Goal: Find contact information: Find contact information

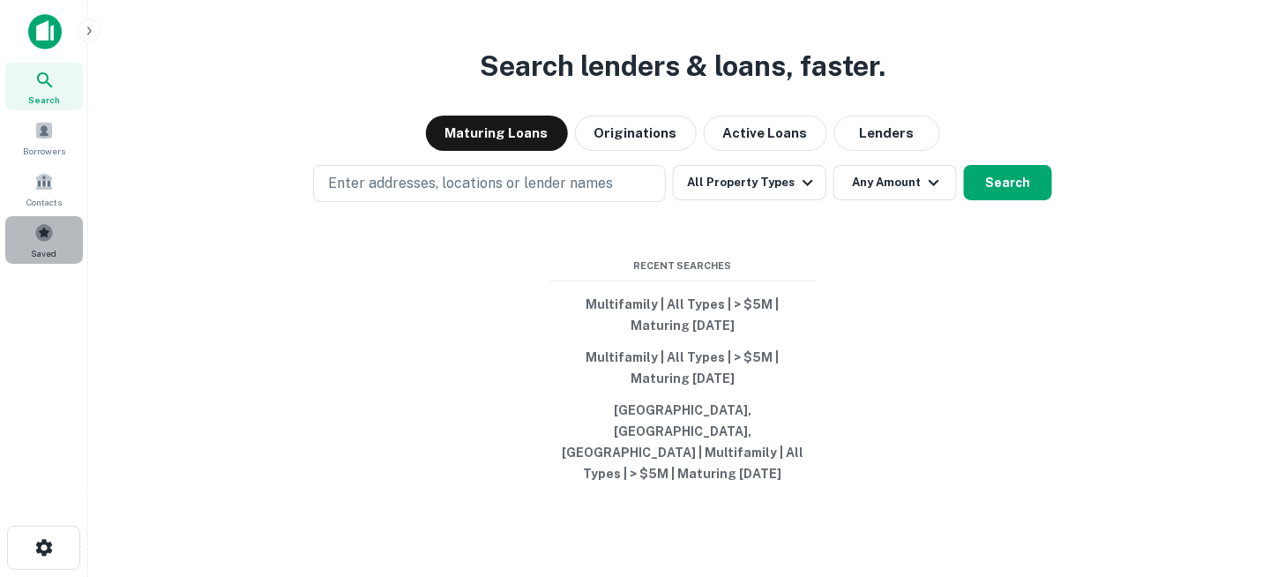
click at [39, 235] on span at bounding box center [43, 232] width 19 height 19
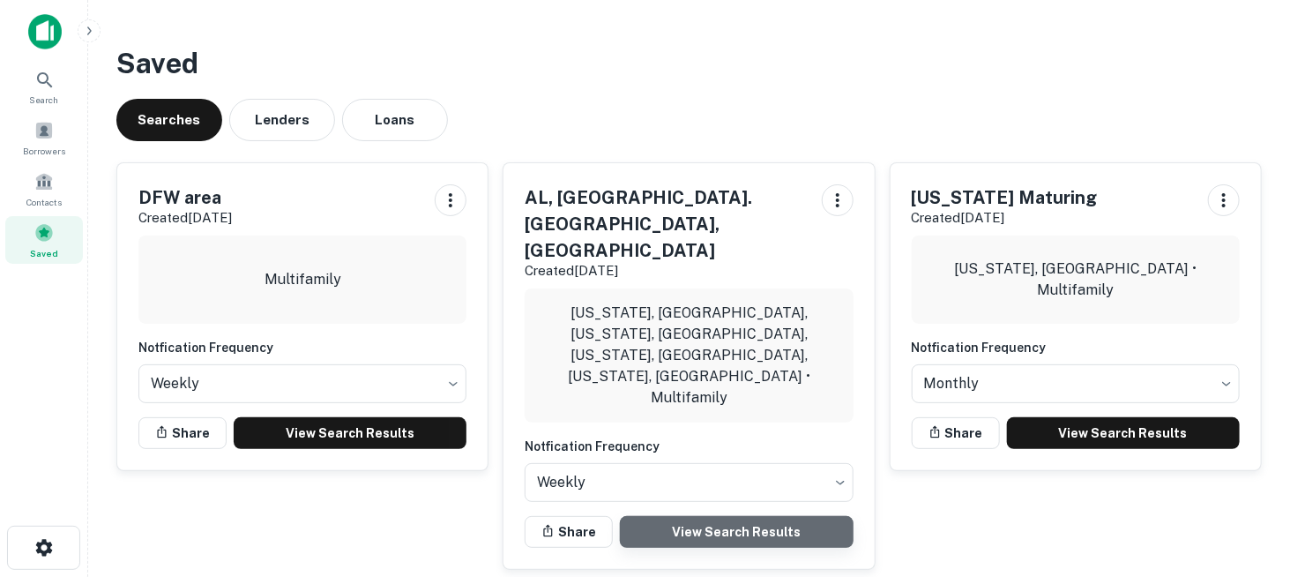
click at [699, 516] on link "View Search Results" at bounding box center [736, 532] width 233 height 32
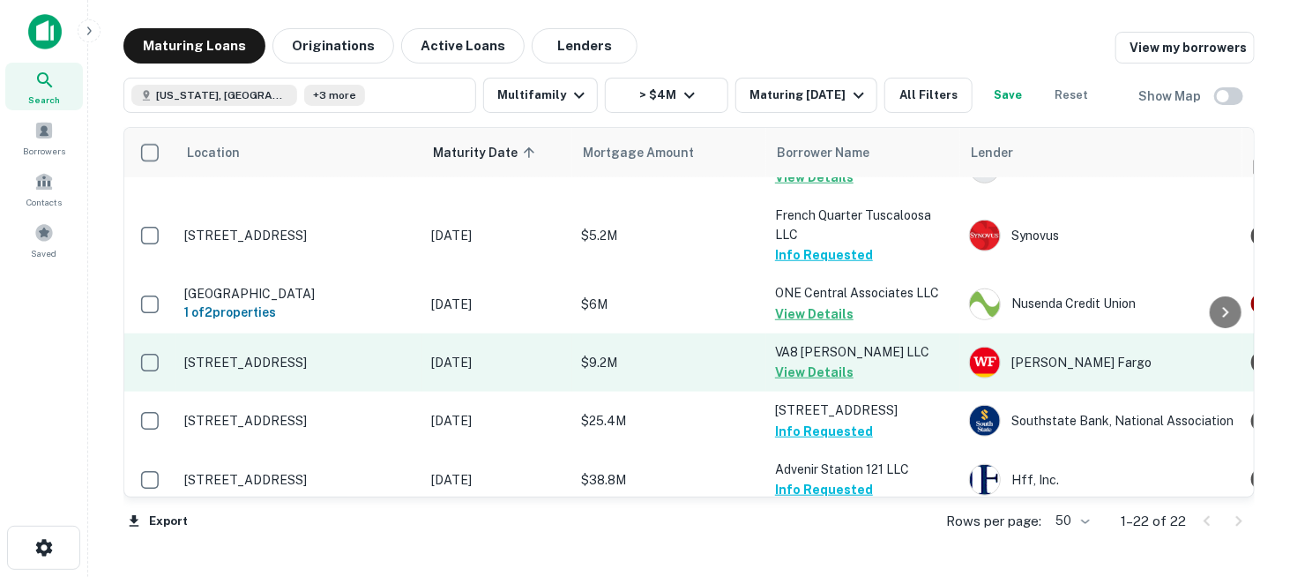
scroll to position [617, 0]
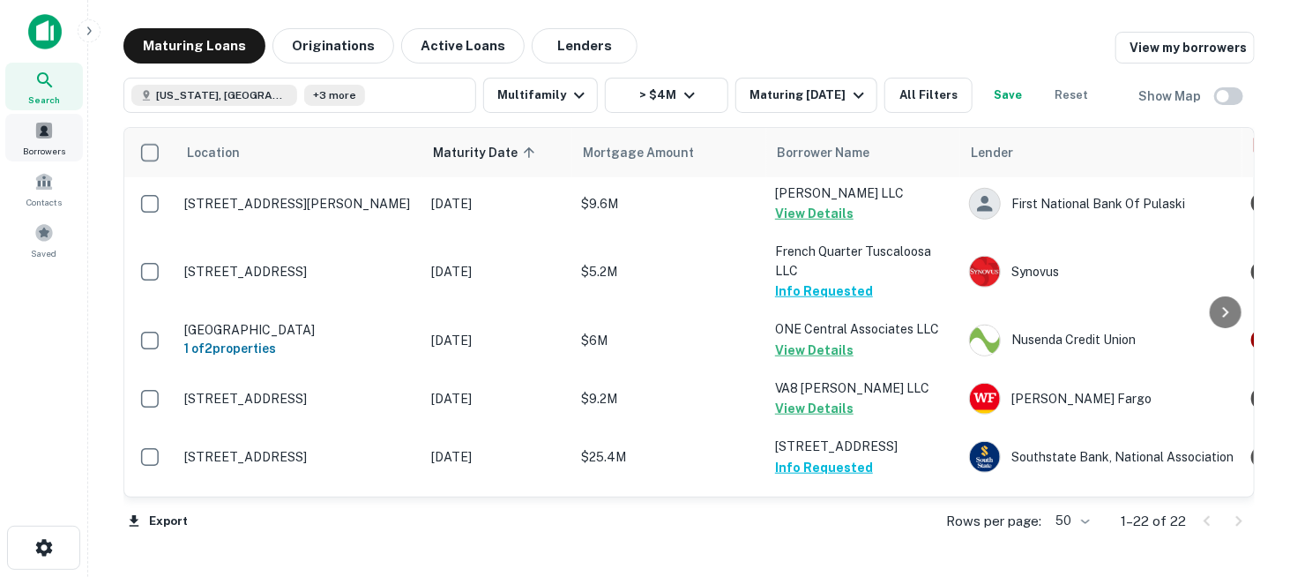
click at [39, 142] on div "Borrowers" at bounding box center [44, 138] width 78 height 48
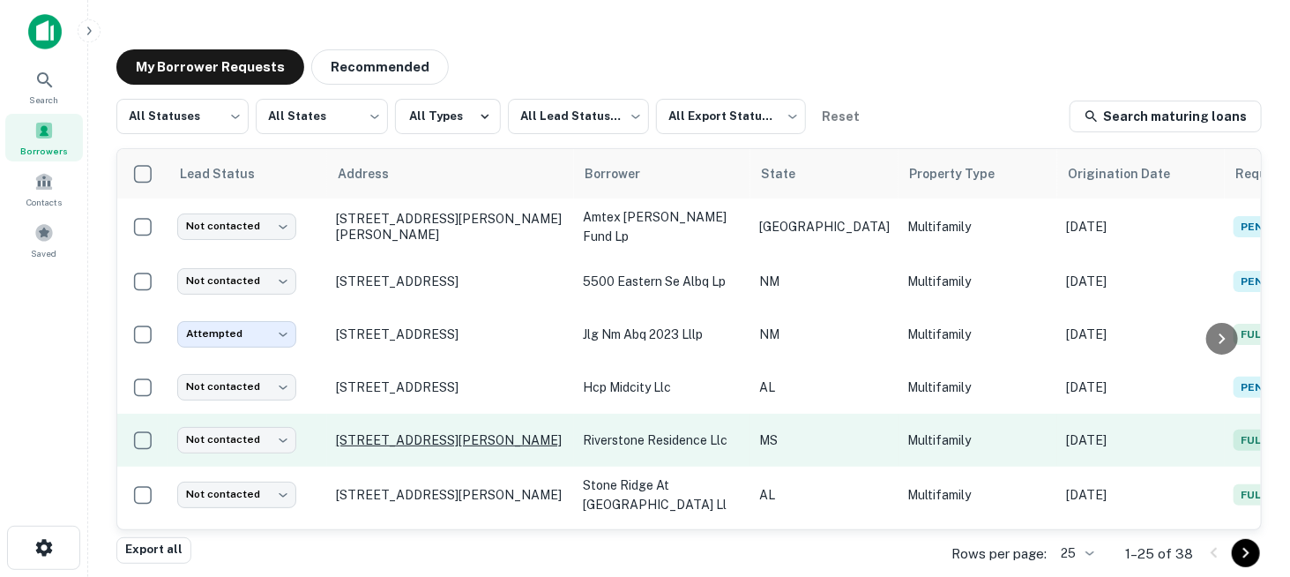
click at [503, 433] on p "[STREET_ADDRESS][PERSON_NAME]" at bounding box center [450, 440] width 229 height 16
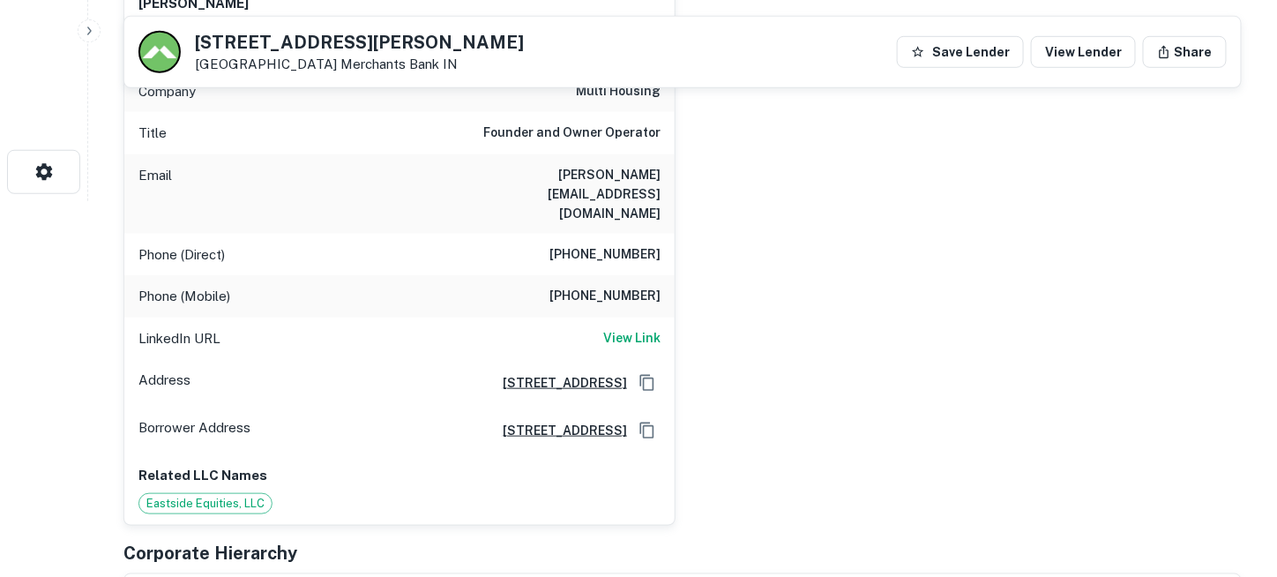
scroll to position [353, 0]
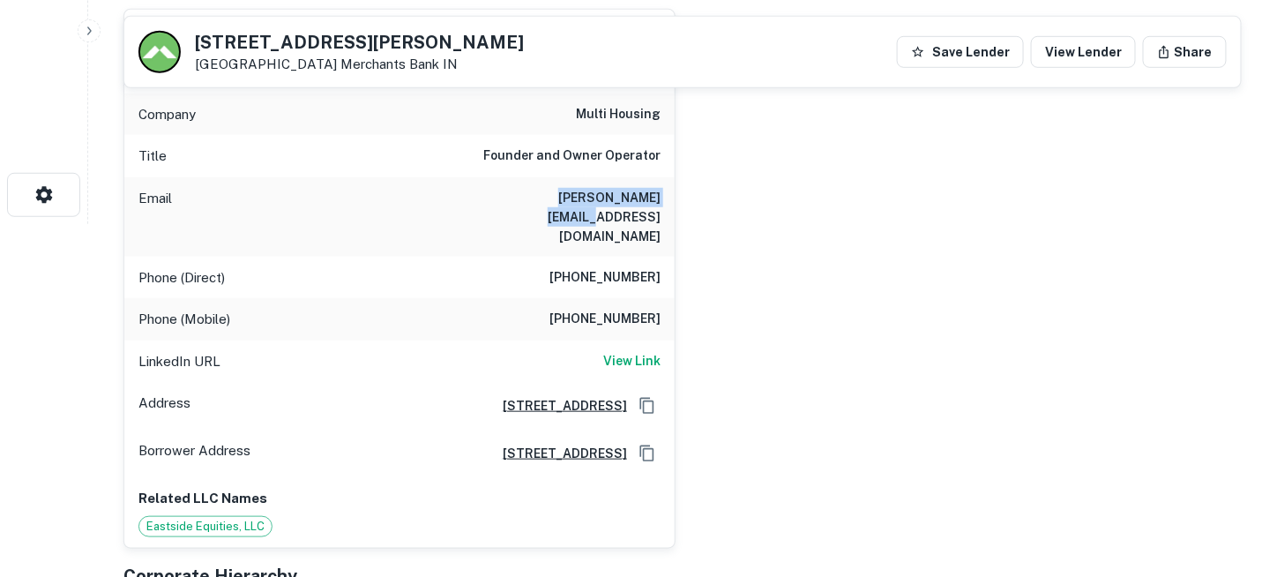
drag, startPoint x: 526, startPoint y: 197, endPoint x: 656, endPoint y: 194, distance: 130.6
click at [656, 194] on div "Email [PERSON_NAME][EMAIL_ADDRESS][DOMAIN_NAME]" at bounding box center [399, 216] width 550 height 79
copy h6 "[PERSON_NAME][EMAIL_ADDRESS][DOMAIN_NAME]"
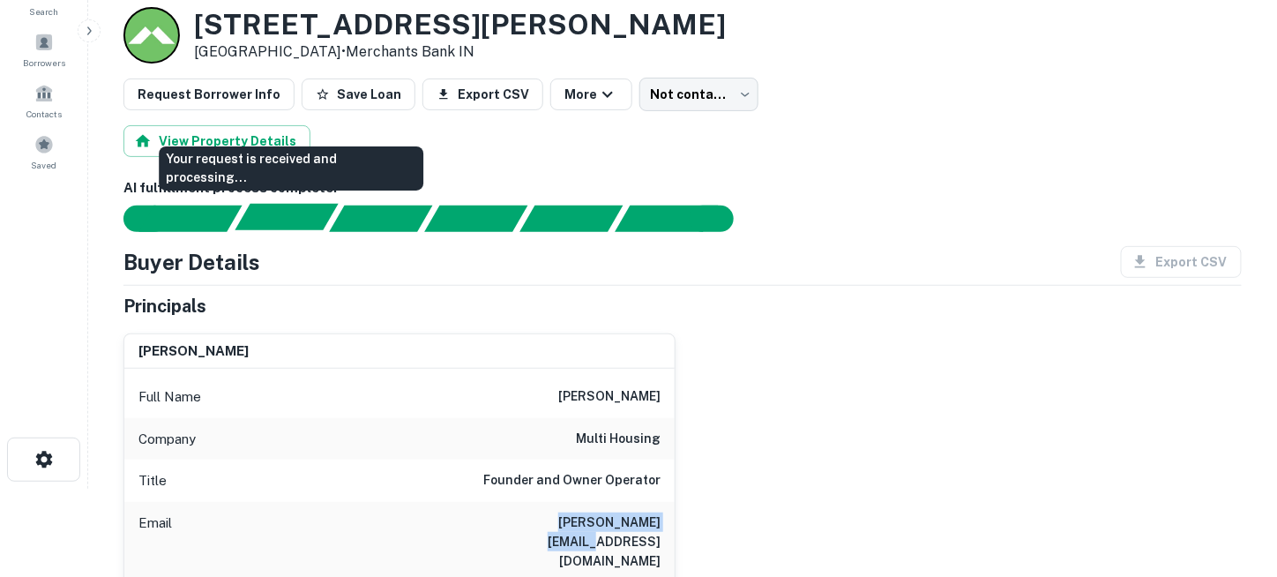
scroll to position [0, 0]
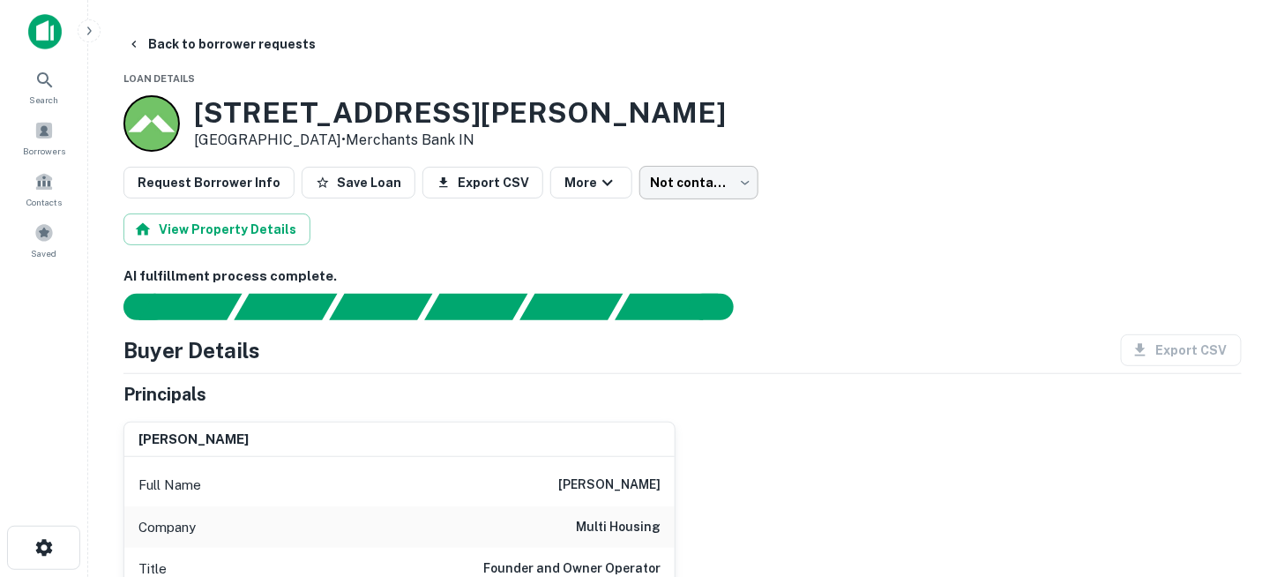
click at [669, 181] on body "Search Borrowers Contacts Saved Back to borrower requests Loan Details [STREET_…" at bounding box center [638, 288] width 1277 height 577
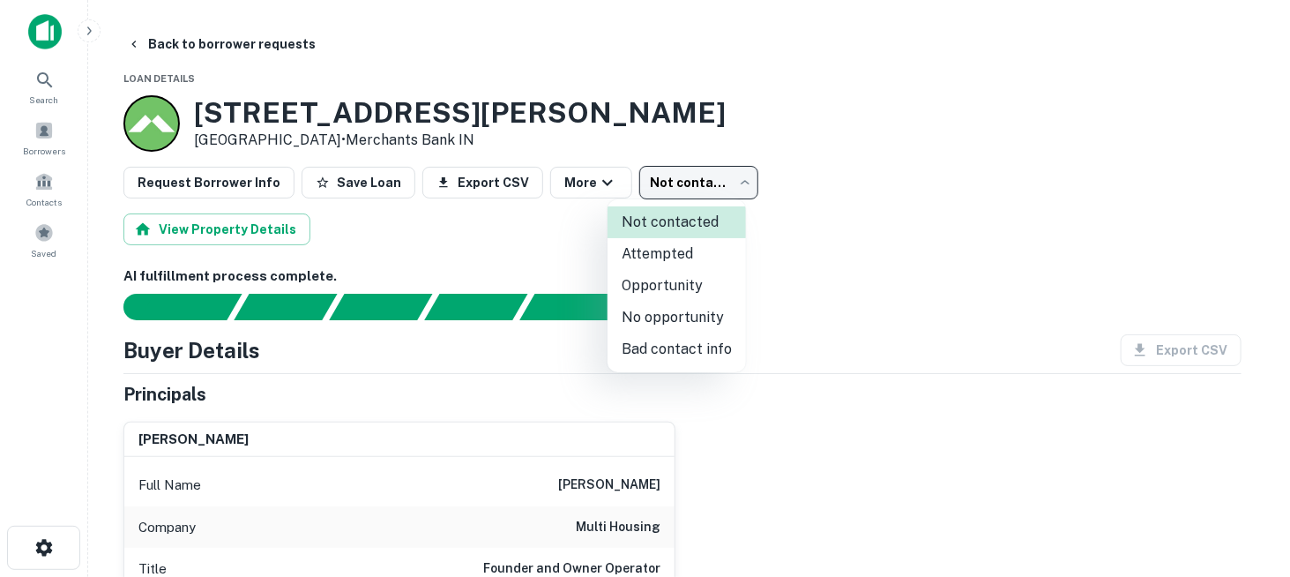
click at [679, 251] on li "Attempted" at bounding box center [677, 254] width 138 height 32
type input "*********"
